Goal: Task Accomplishment & Management: Complete application form

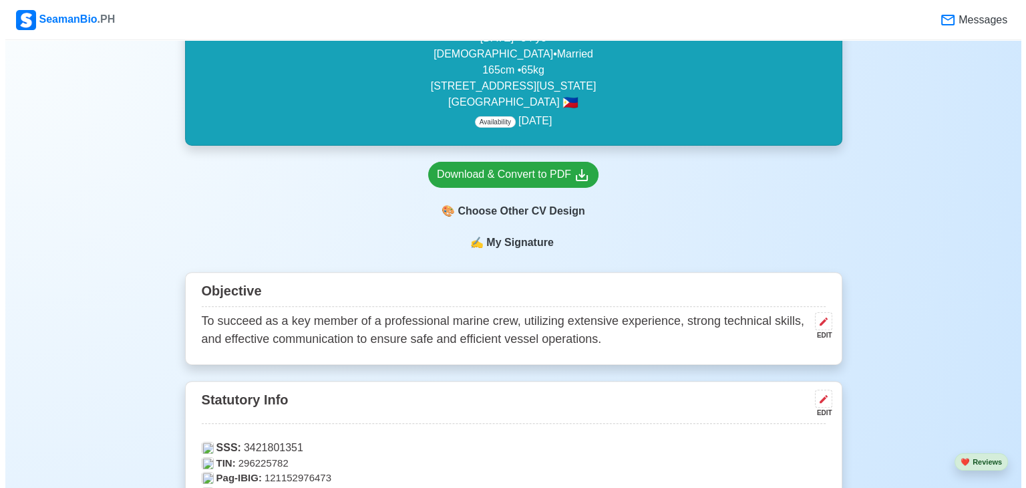
scroll to position [402, 0]
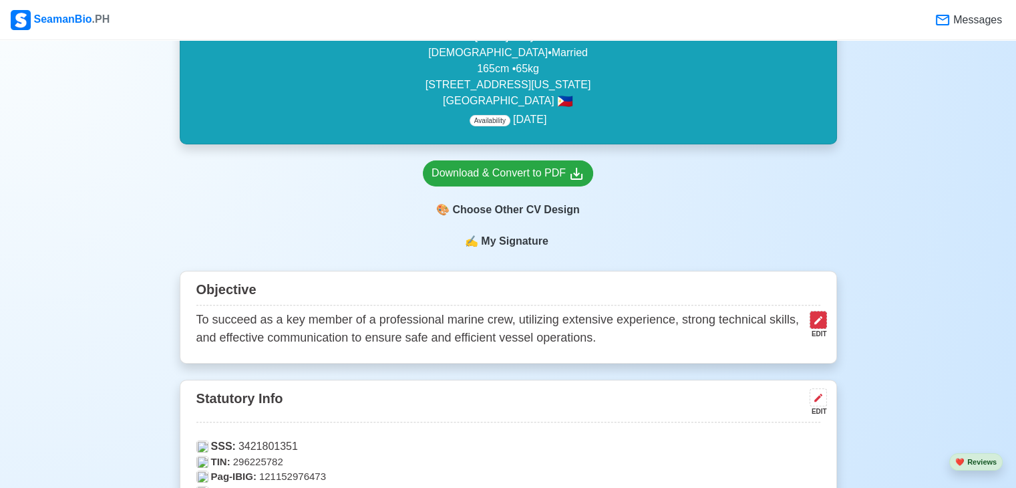
click at [821, 325] on icon at bounding box center [818, 320] width 11 height 11
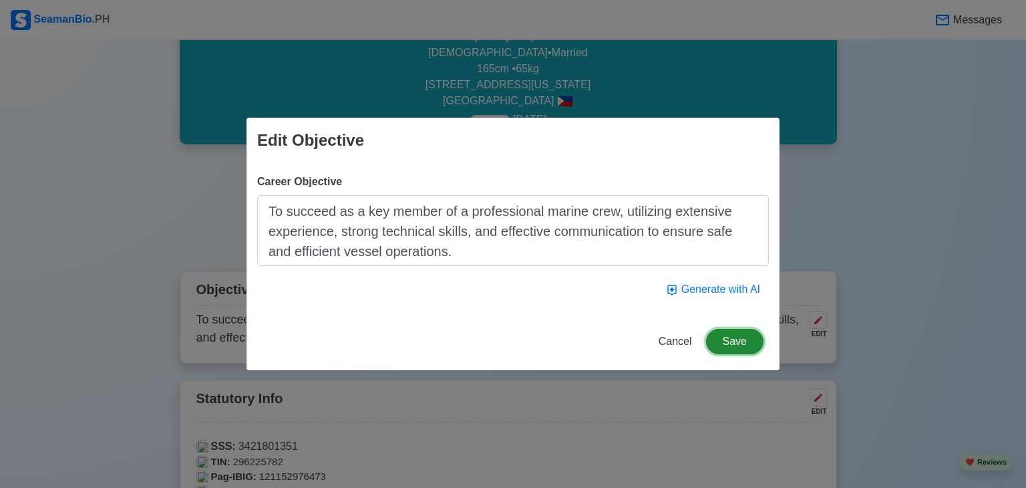
click at [743, 346] on button "Save" at bounding box center [734, 341] width 57 height 25
drag, startPoint x: 395, startPoint y: 138, endPoint x: 488, endPoint y: 174, distance: 99.6
click at [488, 174] on div "Edit Objective Career Objective To succeed as a key member of a professional ma…" at bounding box center [513, 244] width 534 height 254
click at [1025, 220] on div "Edit Objective Career Objective To succeed as a key member of a professional ma…" at bounding box center [513, 244] width 1026 height 488
